Goal: Task Accomplishment & Management: Manage account settings

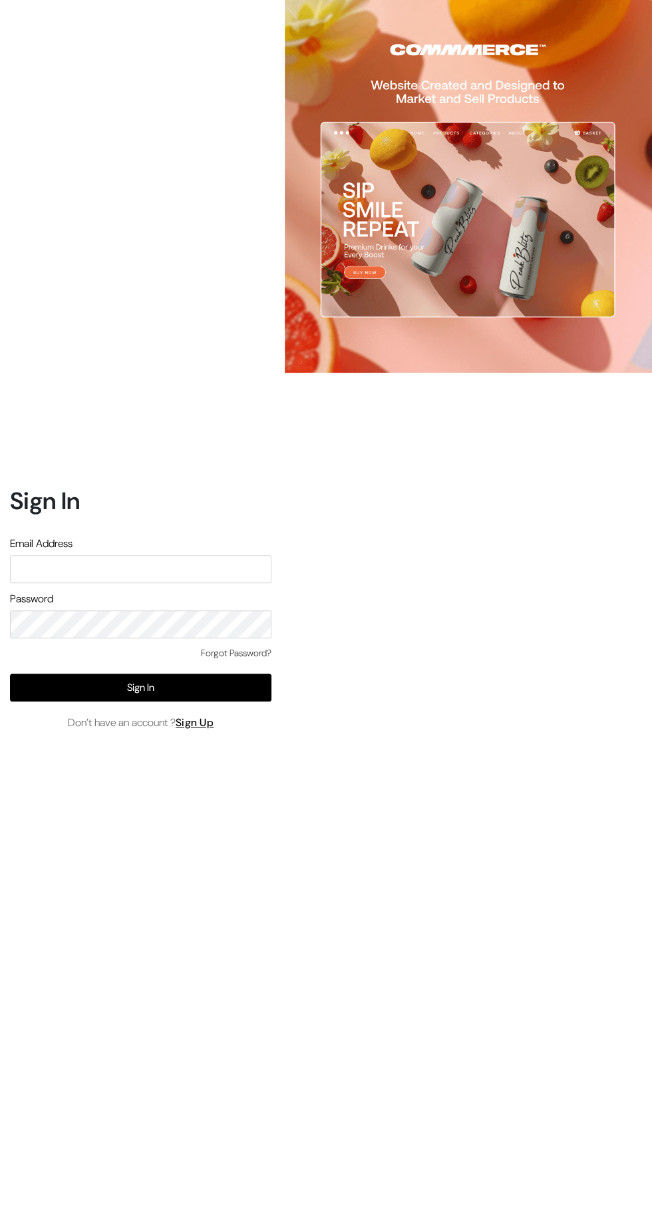
click at [160, 583] on input "text" at bounding box center [141, 569] width 262 height 28
type input "[EMAIL_ADDRESS][PERSON_NAME][DOMAIN_NAME]"
click at [254, 702] on button "Sign In" at bounding box center [141, 688] width 262 height 28
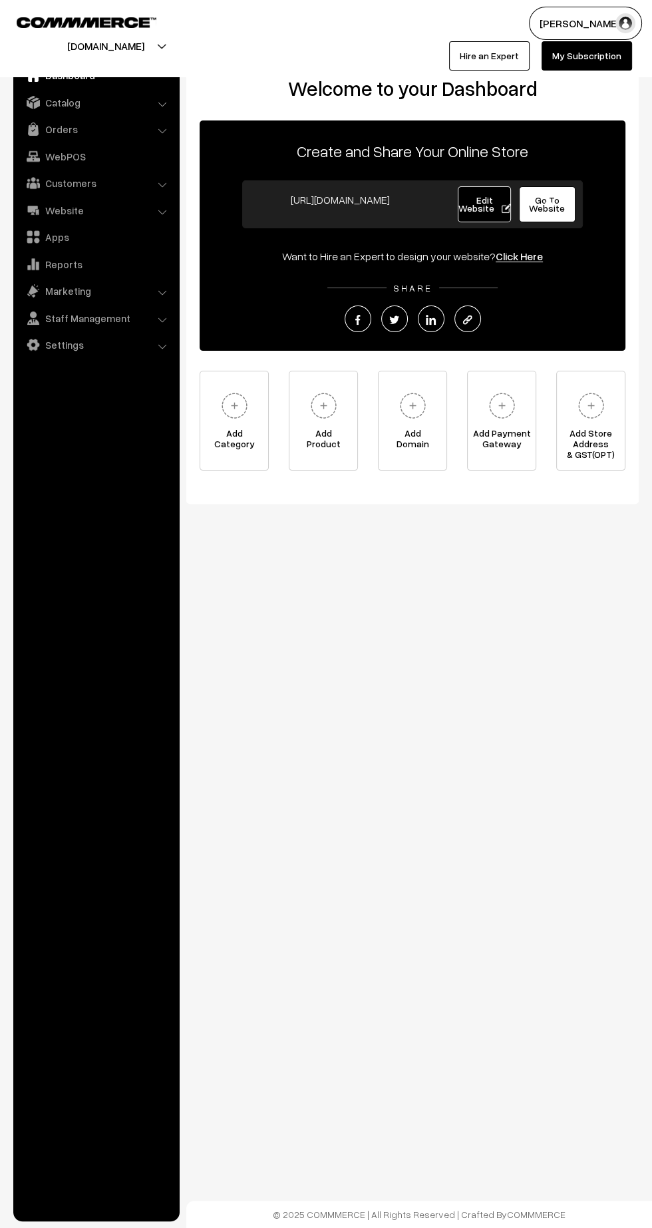
click at [71, 131] on link "Orders" at bounding box center [96, 129] width 158 height 24
click at [66, 142] on link "Orders" at bounding box center [109, 148] width 132 height 14
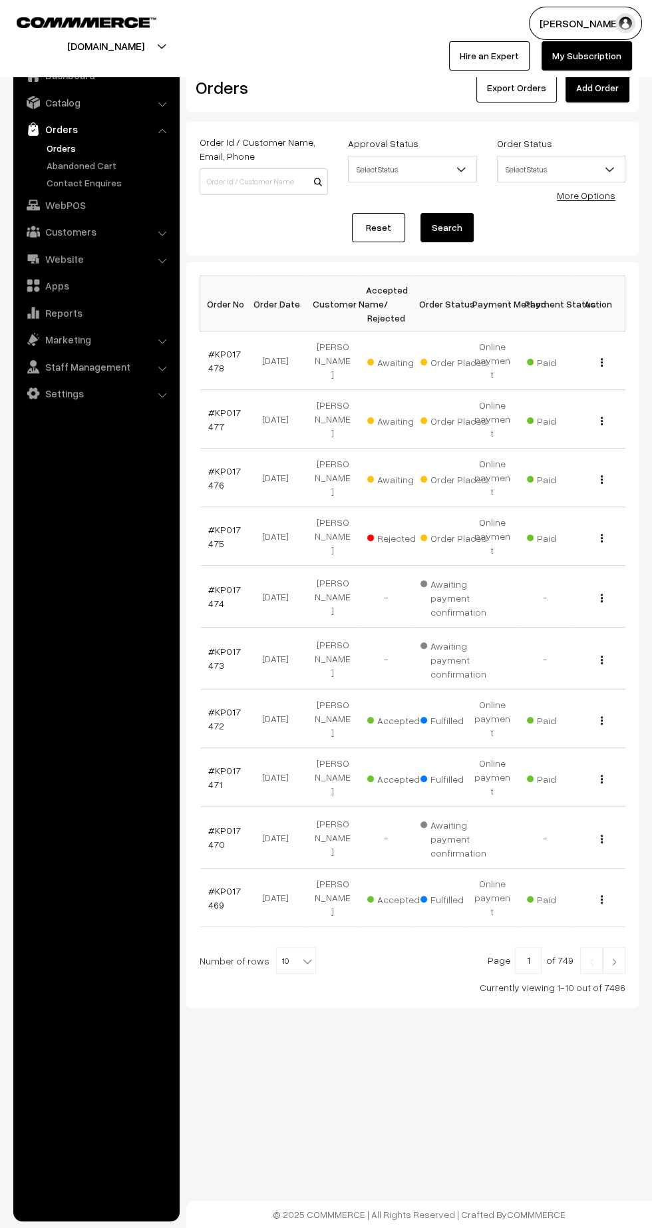
click at [228, 465] on link "#KP017476" at bounding box center [224, 477] width 33 height 25
click at [212, 407] on link "#KP017477" at bounding box center [224, 419] width 33 height 25
click at [208, 359] on link "#KP017478" at bounding box center [224, 360] width 33 height 25
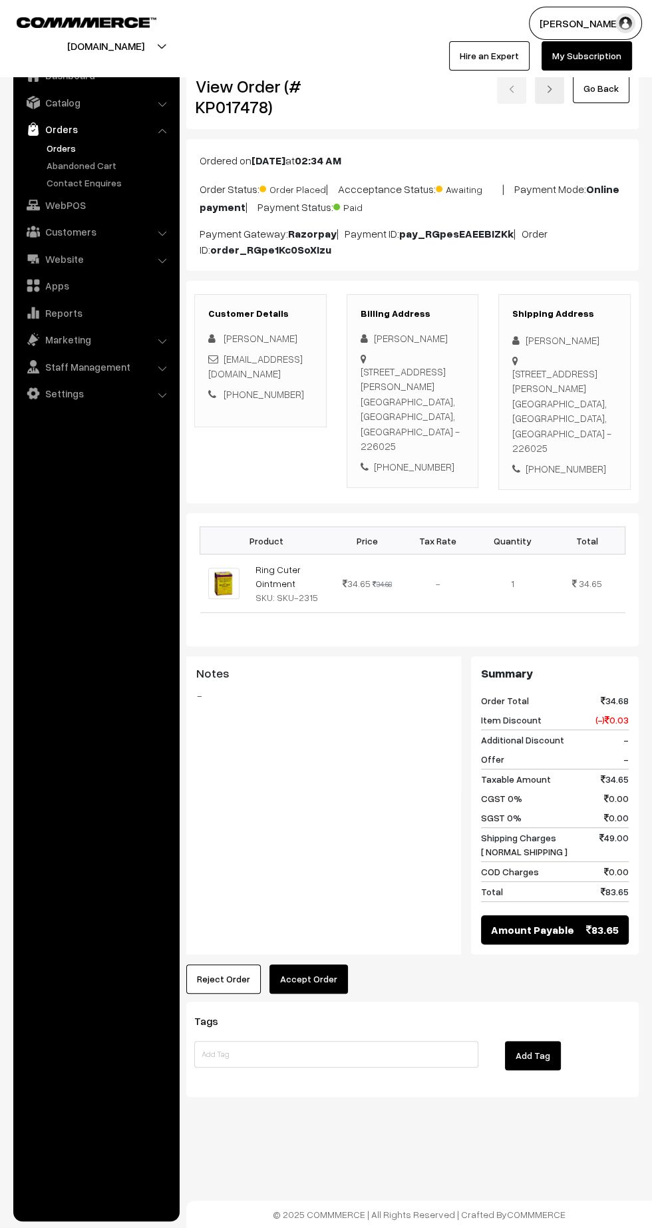
click at [265, 564] on link "Ring Cuter Ointment" at bounding box center [278, 576] width 45 height 25
click at [258, 564] on link "Ring Cuter Ointment" at bounding box center [278, 576] width 45 height 25
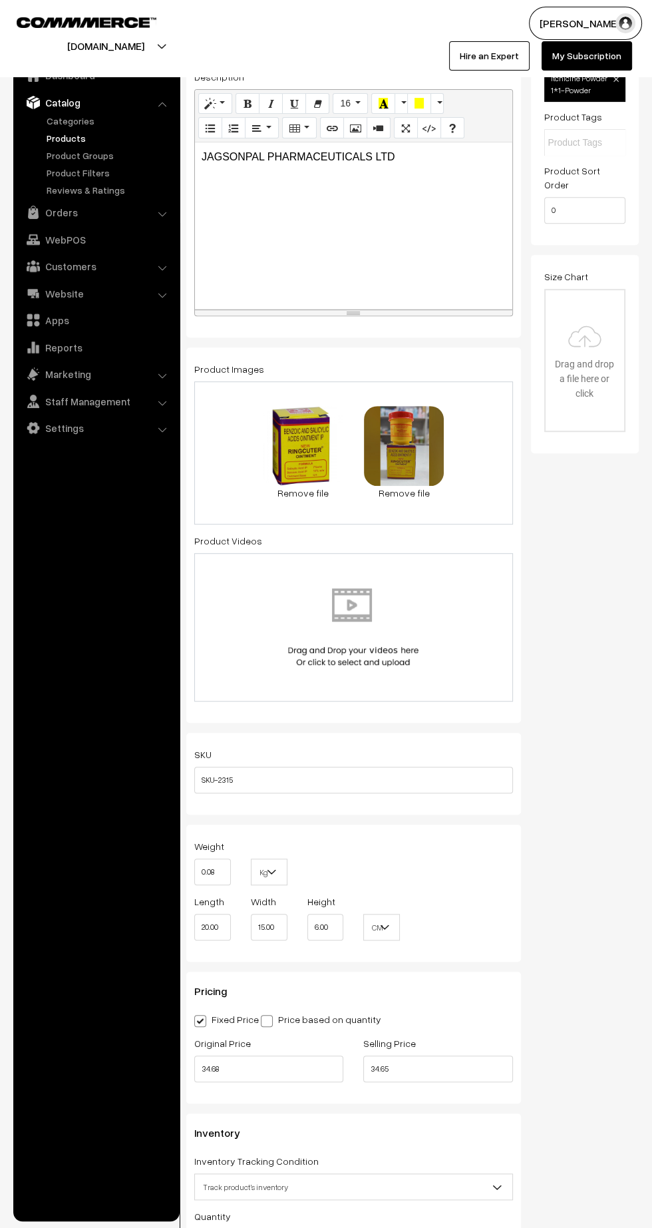
scroll to position [323, 0]
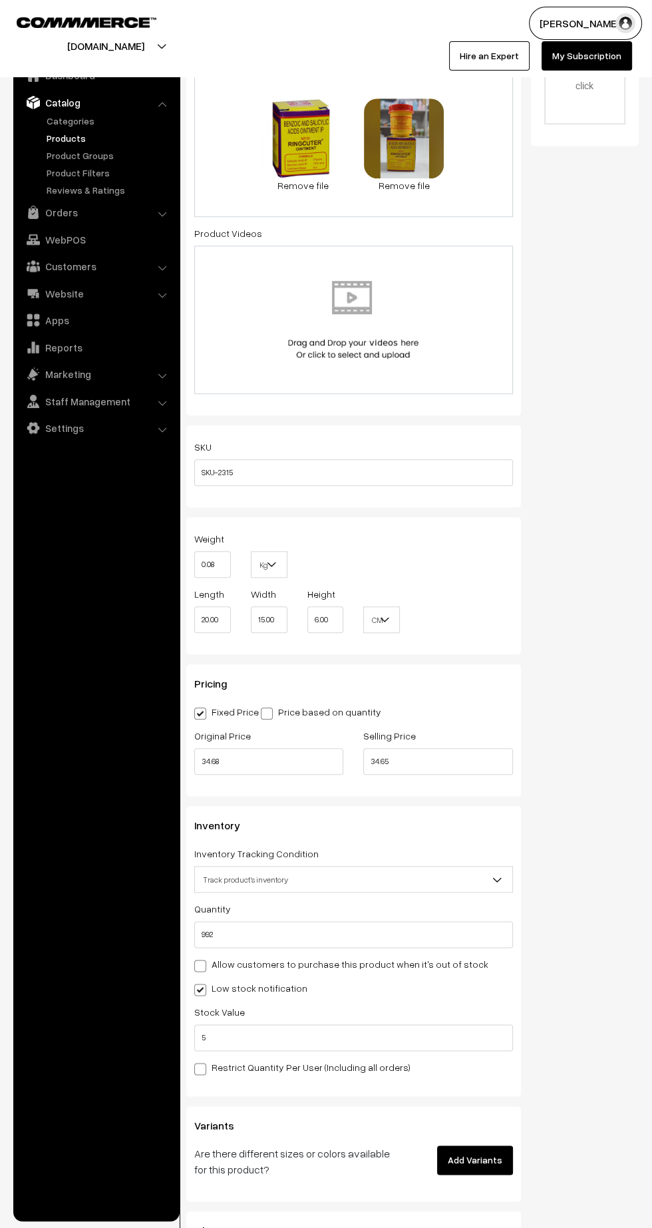
scroll to position [638, 0]
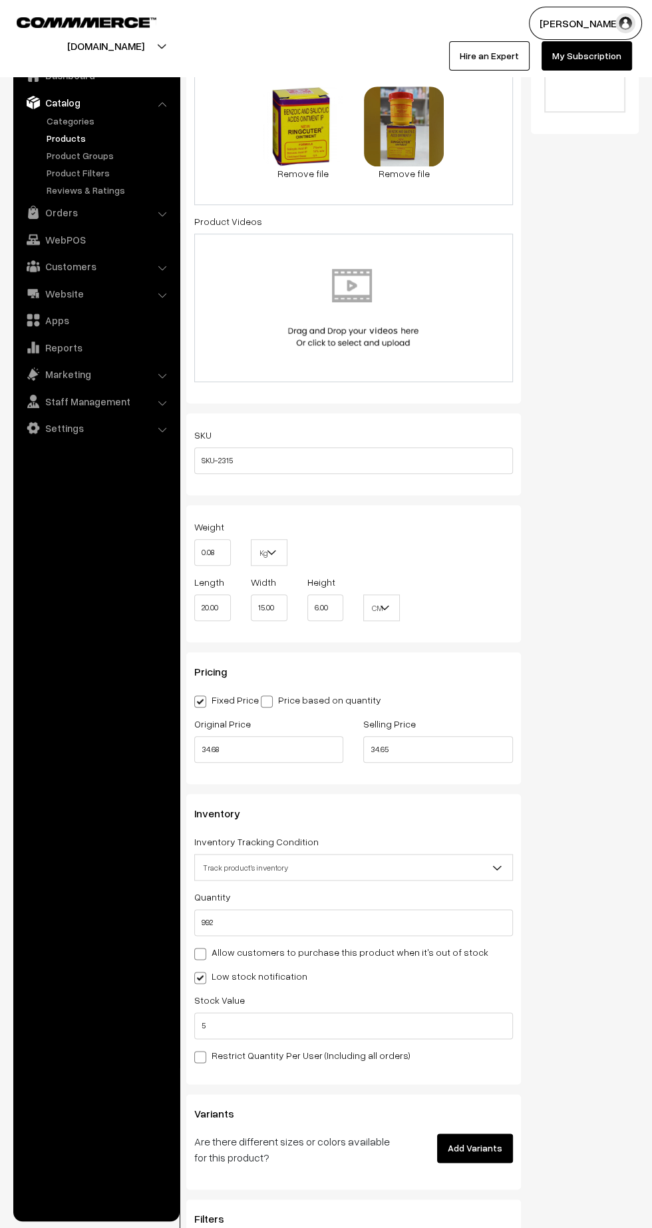
click at [329, 693] on label "Price based on quantity" at bounding box center [321, 700] width 120 height 14
click at [270, 695] on input "Price based on quantity" at bounding box center [265, 699] width 9 height 9
radio input "true"
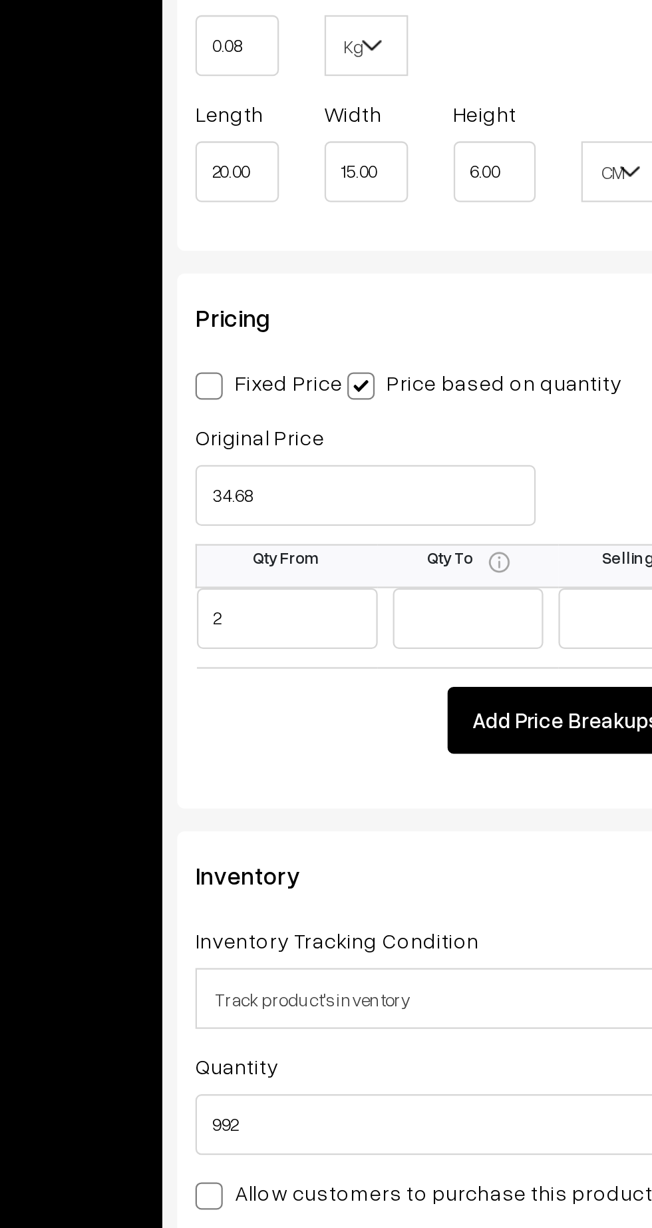
type input "2"
click at [314, 790] on input "text" at bounding box center [314, 803] width 66 height 27
type input "1"
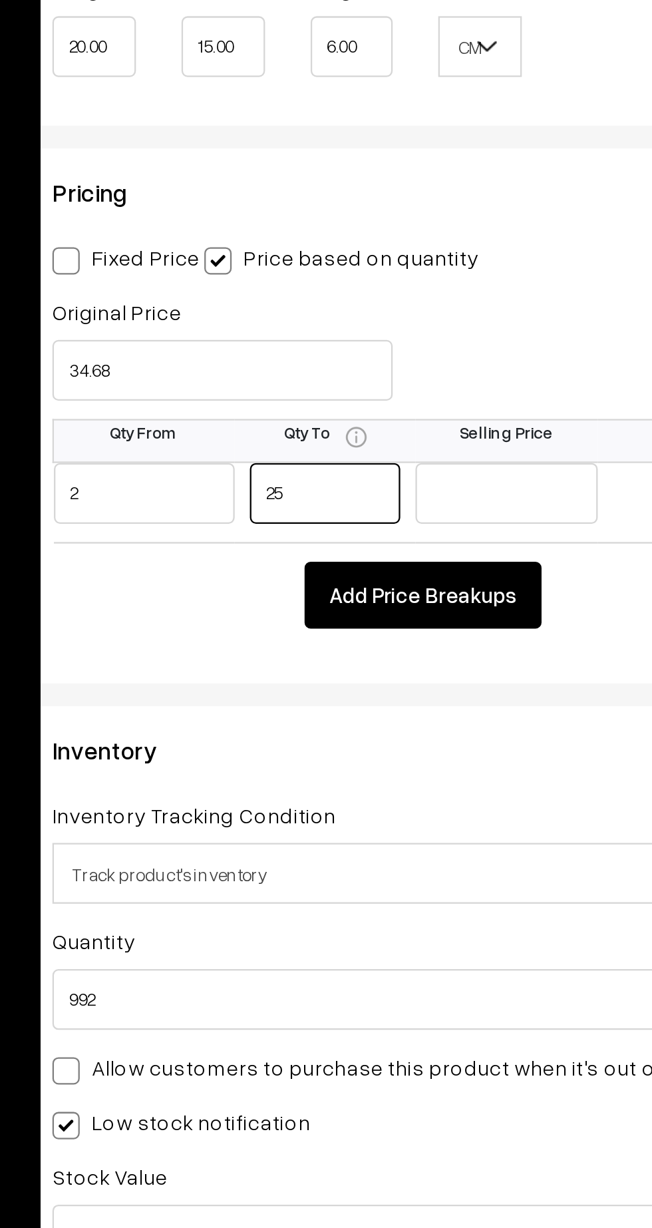
type input "25"
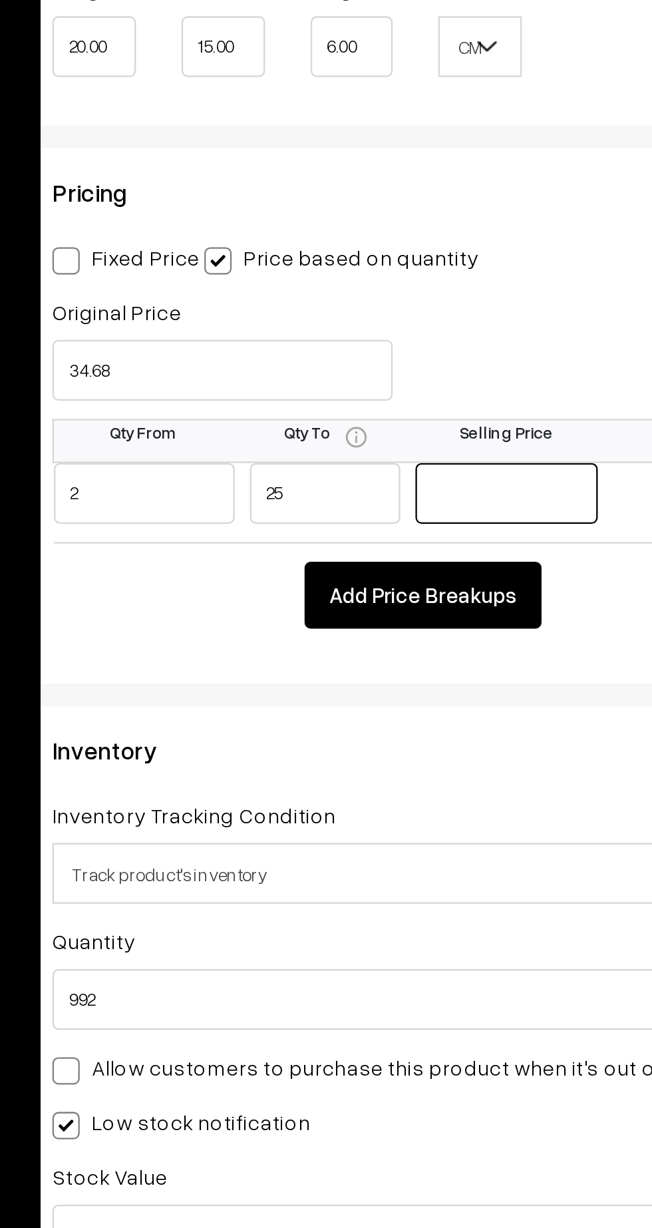
click at [396, 790] on input "text" at bounding box center [383, 803] width 79 height 27
click at [417, 730] on div "Selling Price 34.65" at bounding box center [428, 743] width 169 height 55
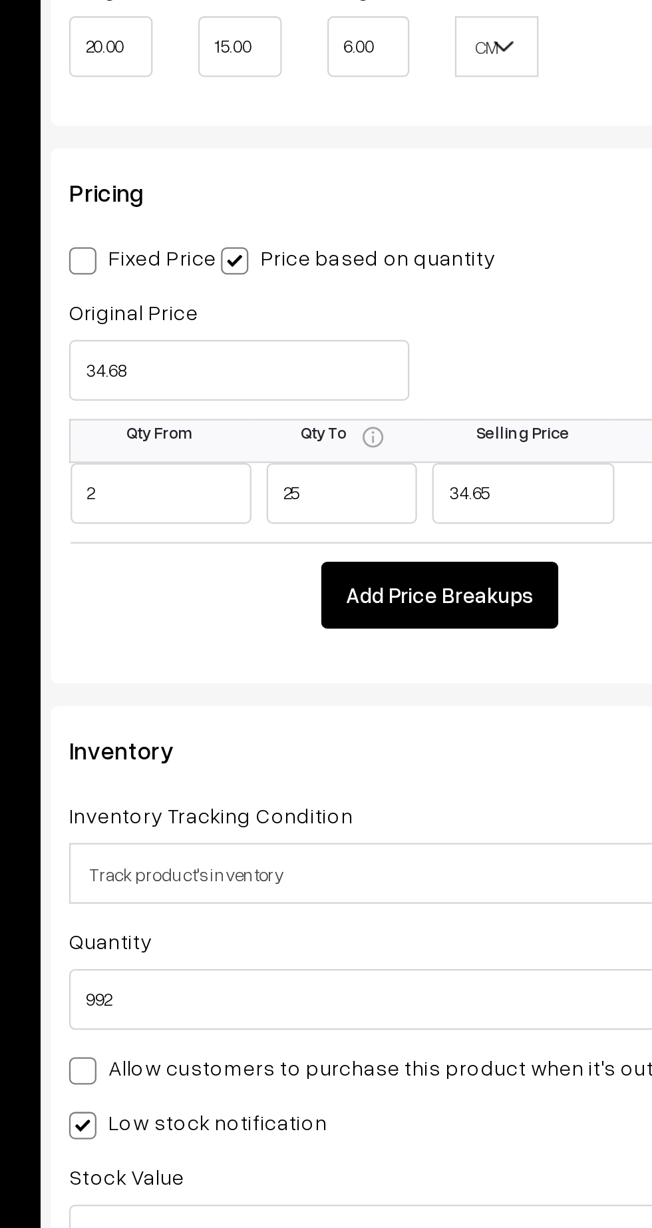
scroll to position [0, 0]
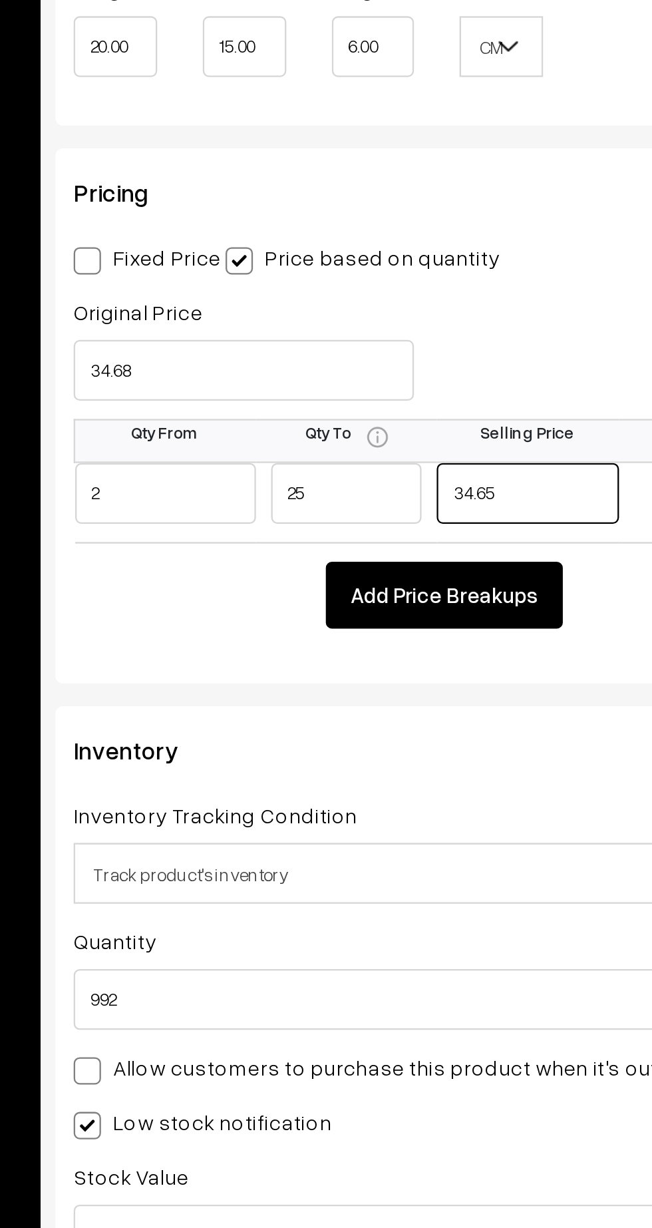
click at [407, 790] on input "34.65" at bounding box center [392, 803] width 79 height 27
type input "34.55"
click at [360, 833] on button "Add Price Breakups" at bounding box center [357, 847] width 104 height 29
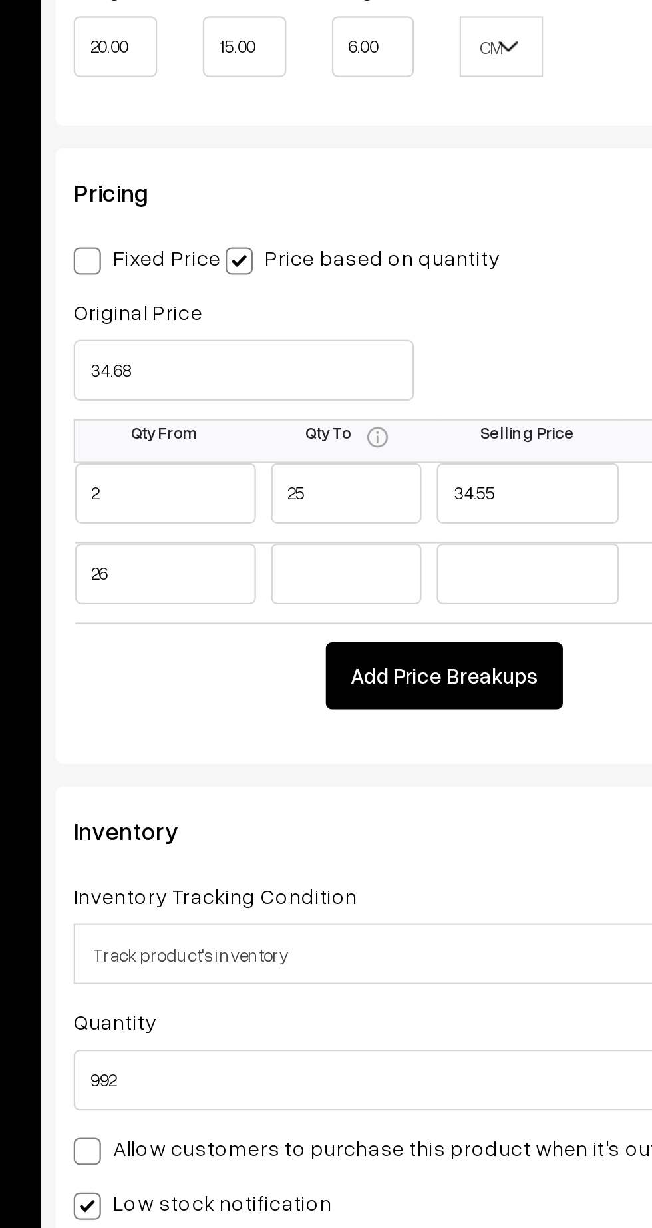
type input "26"
click at [300, 825] on input "text" at bounding box center [314, 838] width 66 height 27
type input "100"
click at [395, 825] on input "text" at bounding box center [392, 838] width 79 height 27
type input "33"
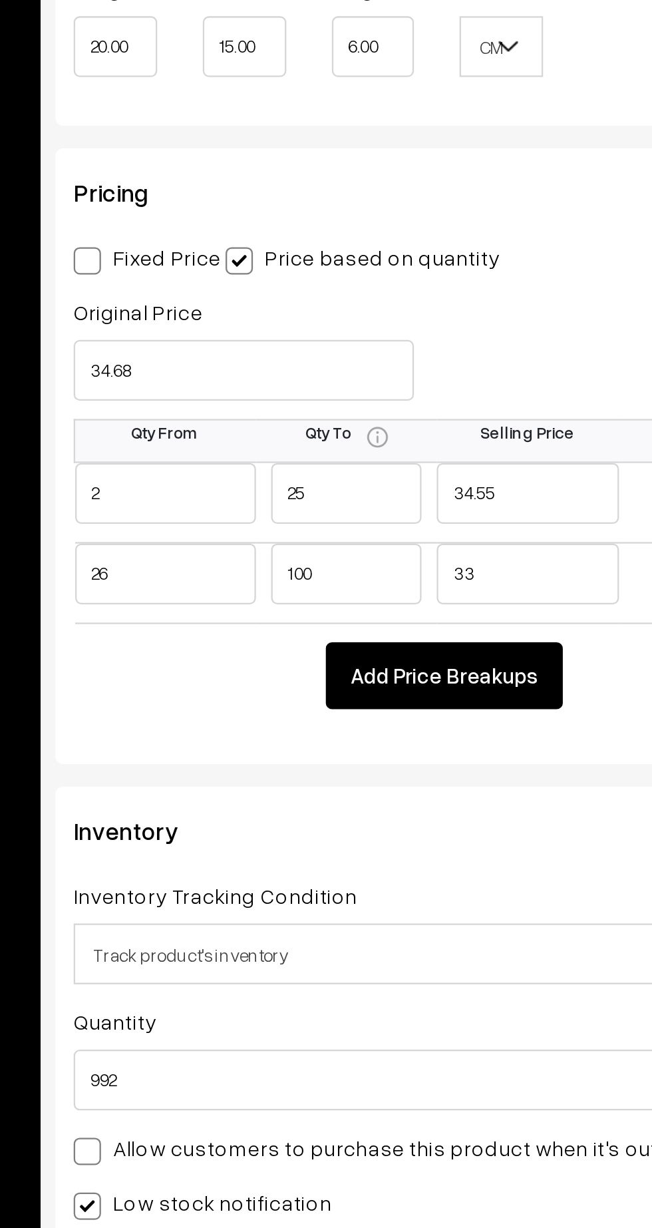
click at [252, 865] on td "Add Price Breakups" at bounding box center [354, 879] width 318 height 38
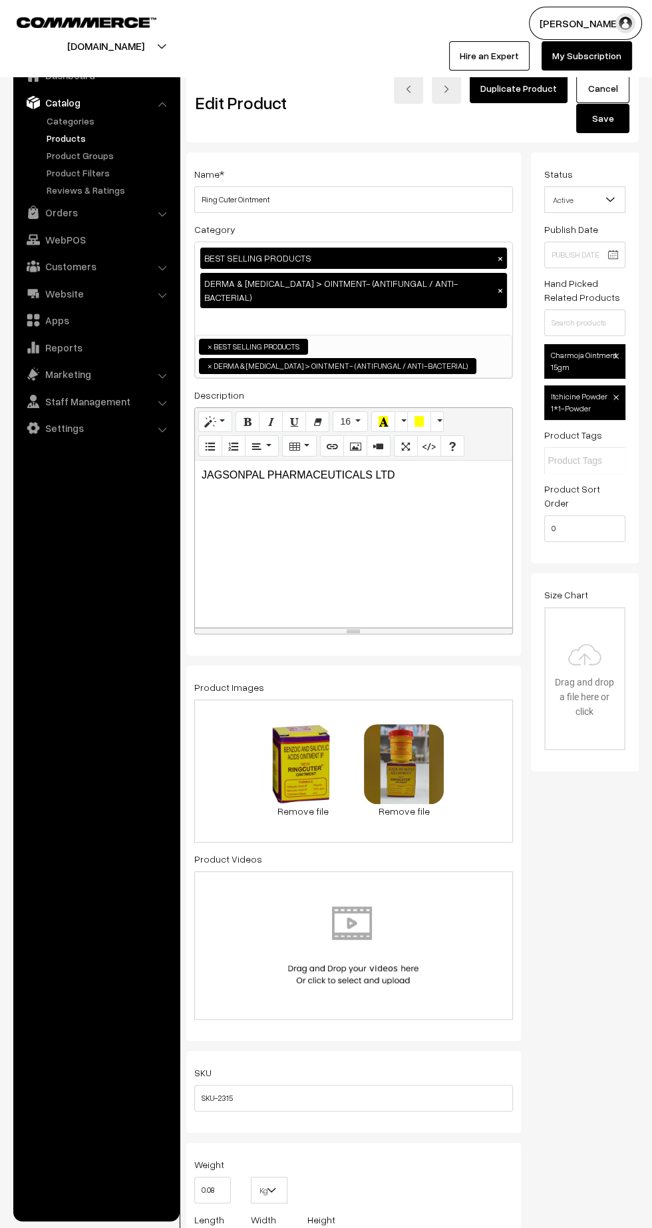
click at [602, 117] on button "Save" at bounding box center [603, 118] width 53 height 29
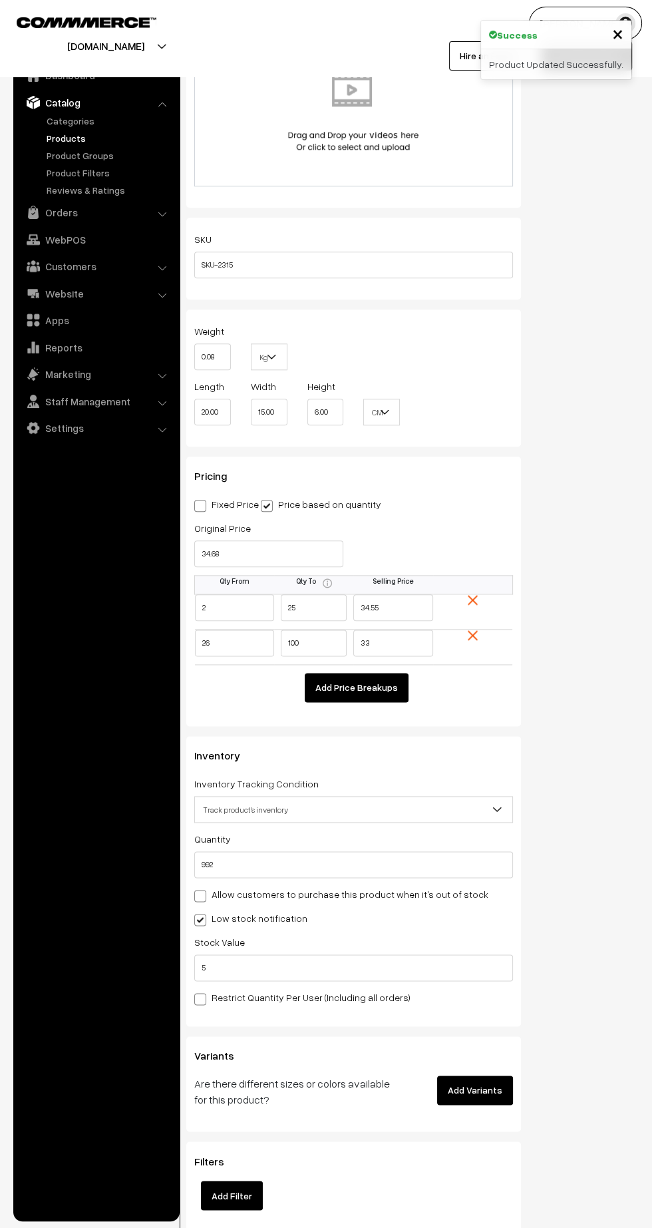
scroll to position [851, 0]
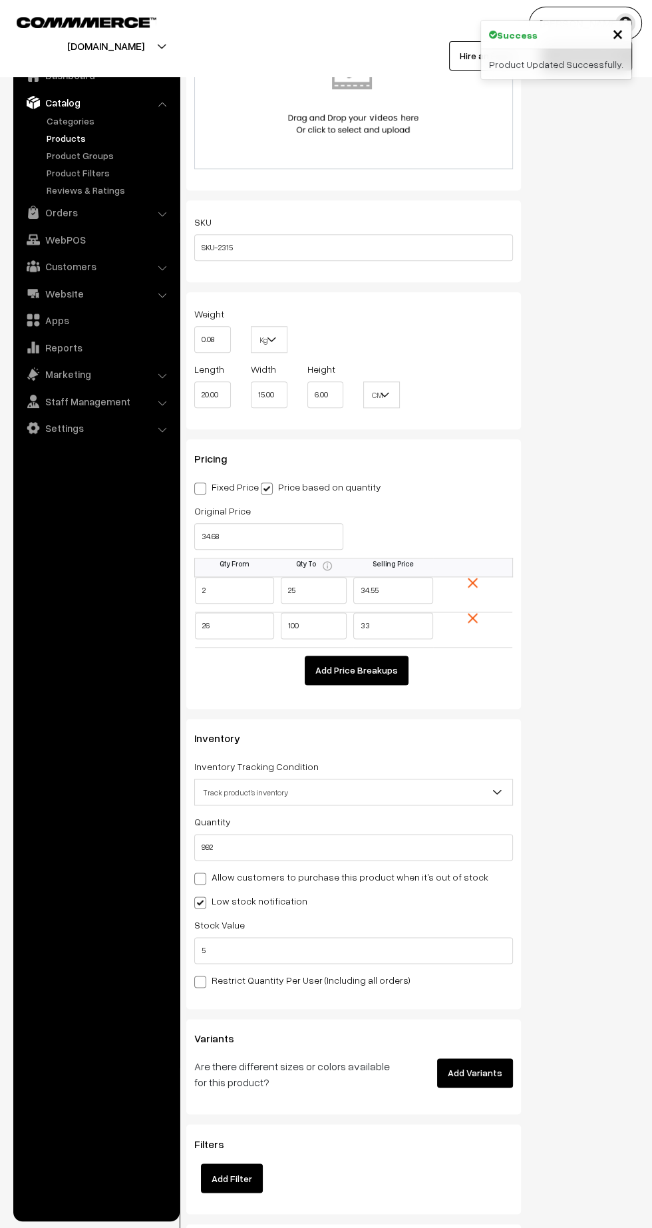
click at [308, 870] on label "Allow customers to purchase this product when it's out of stock" at bounding box center [341, 877] width 294 height 14
click at [203, 872] on input "Allow customers to purchase this product when it's out of stock" at bounding box center [198, 876] width 9 height 9
checkbox input "true"
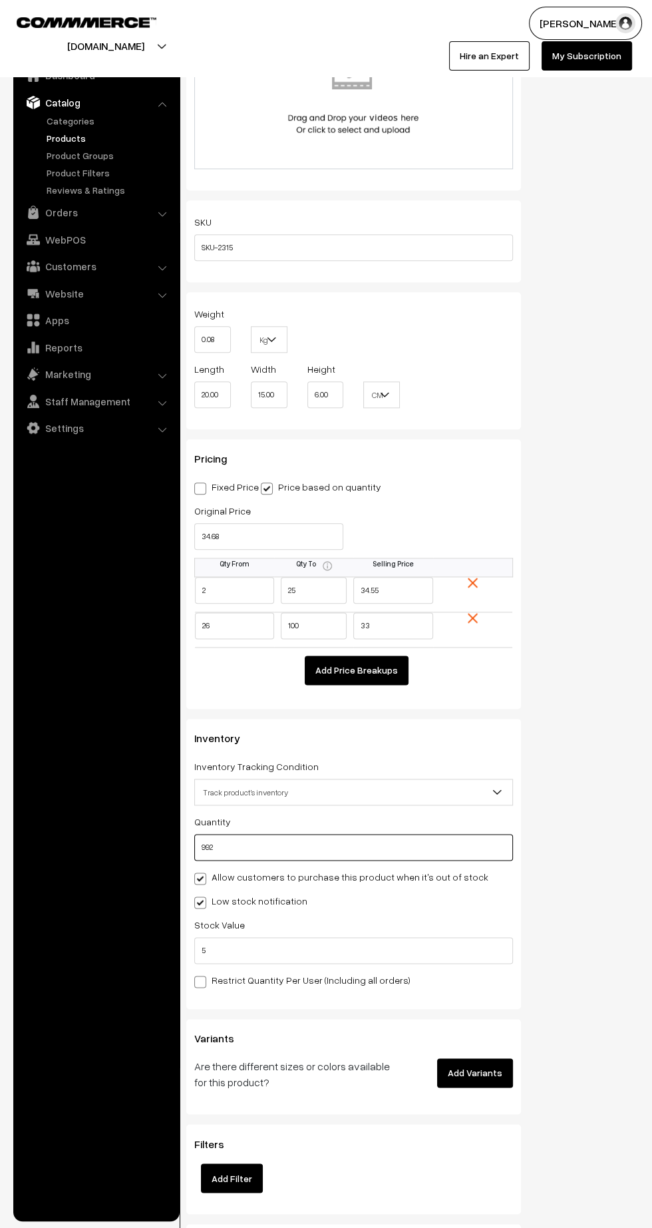
click at [394, 834] on input "992" at bounding box center [353, 847] width 319 height 27
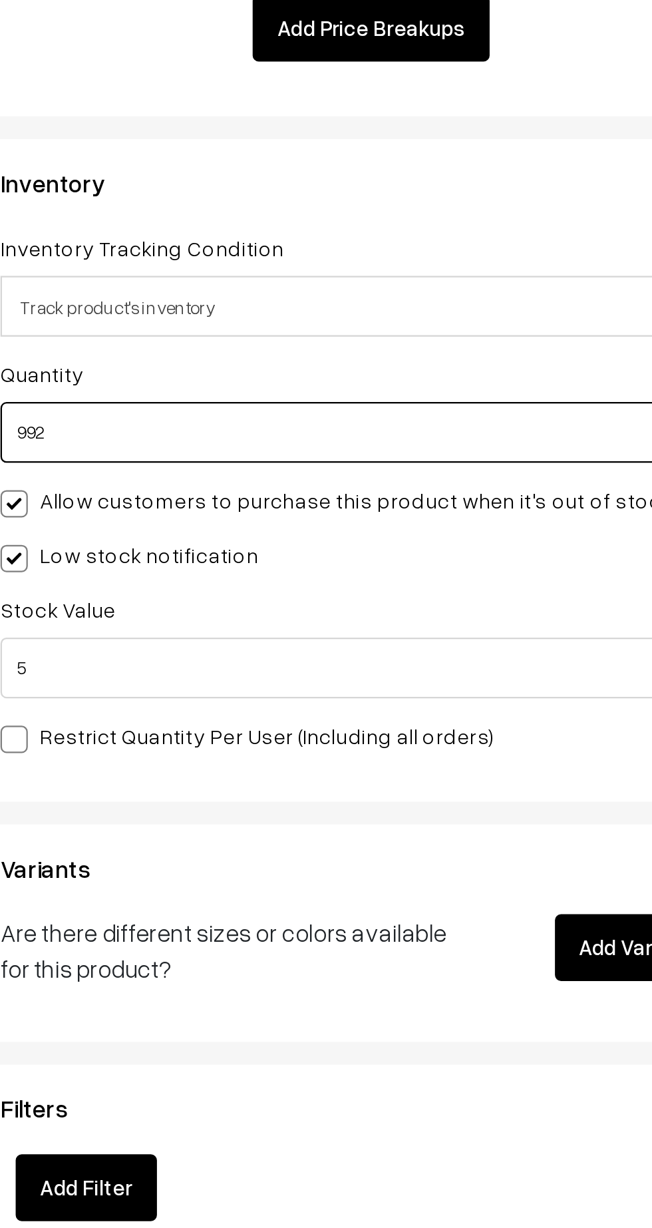
type input "9920"
type input "10912"
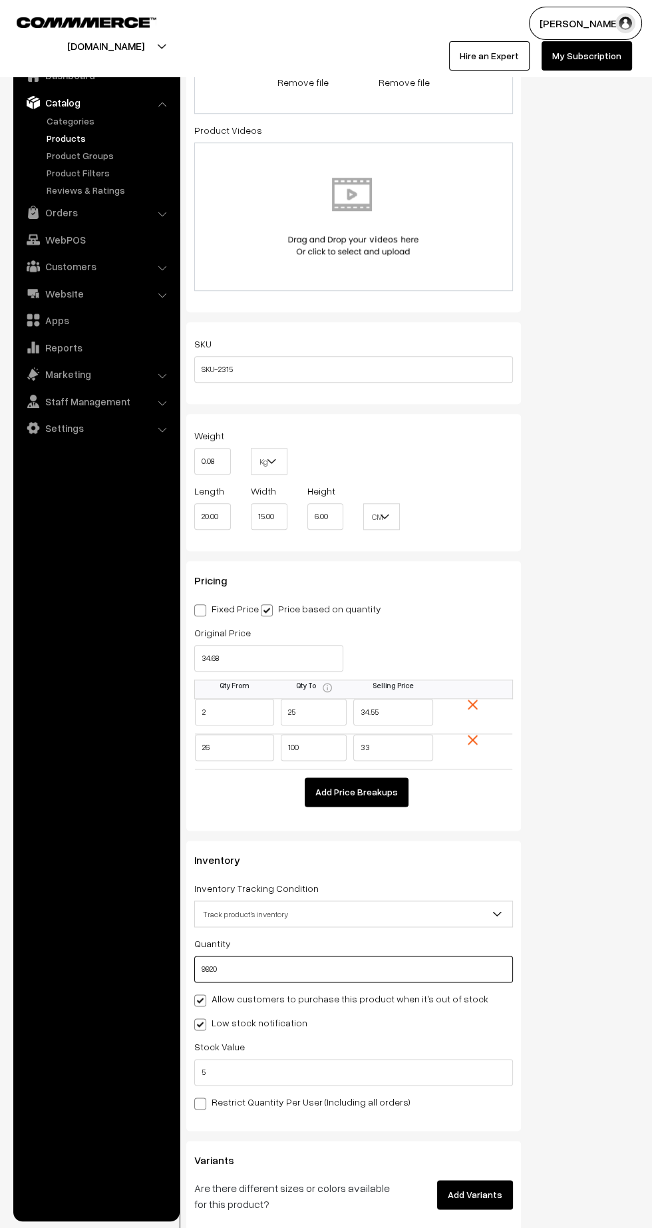
scroll to position [0, 0]
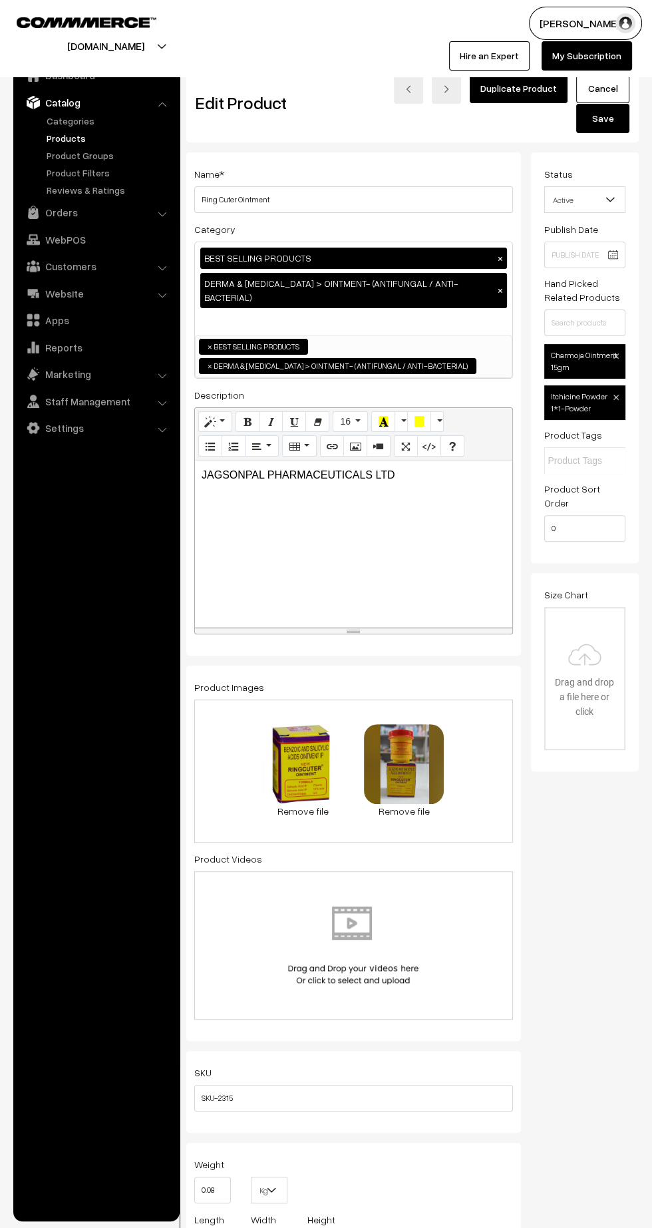
type input "9920"
click at [592, 125] on button "Save" at bounding box center [603, 118] width 53 height 29
